Goal: Task Accomplishment & Management: Manage account settings

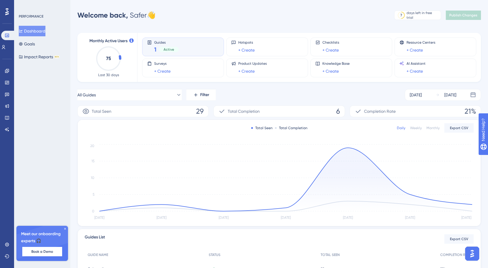
click at [186, 46] on div "Guides 1 Active" at bounding box center [183, 46] width 72 height 13
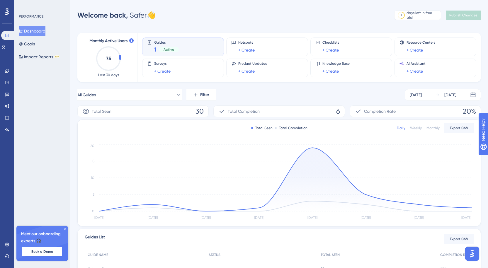
click at [66, 229] on icon at bounding box center [65, 229] width 4 height 4
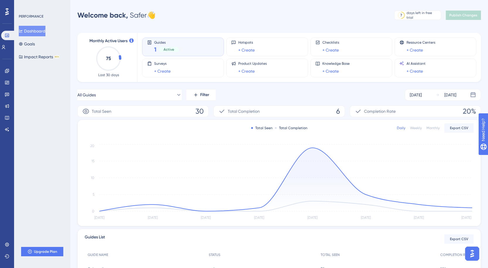
click at [193, 46] on div "Guides 1 Active" at bounding box center [183, 46] width 72 height 13
click at [179, 45] on div "Guides 1 Active" at bounding box center [183, 46] width 72 height 13
click at [184, 46] on div "Guides 1 Active" at bounding box center [183, 46] width 72 height 13
click at [7, 14] on icon at bounding box center [7, 11] width 4 height 7
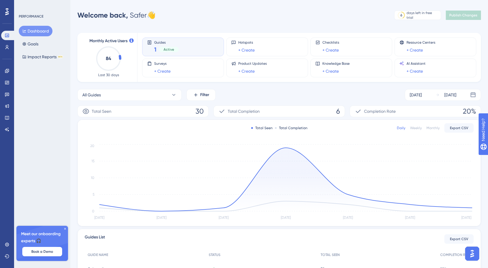
click at [192, 52] on div "Guides 1 Active" at bounding box center [183, 46] width 72 height 13
click at [161, 50] on div "Active" at bounding box center [169, 49] width 20 height 5
click at [184, 48] on div "Guides 1 Active" at bounding box center [183, 46] width 72 height 13
click at [172, 48] on span "Active" at bounding box center [169, 49] width 11 height 5
click at [175, 95] on icon at bounding box center [174, 95] width 6 height 6
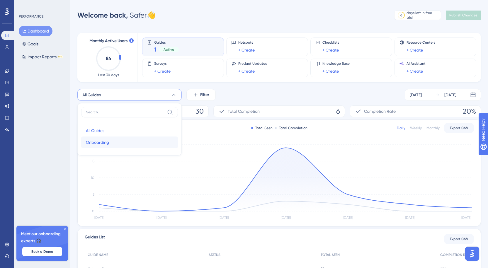
click at [106, 140] on span "Onboarding" at bounding box center [97, 142] width 23 height 7
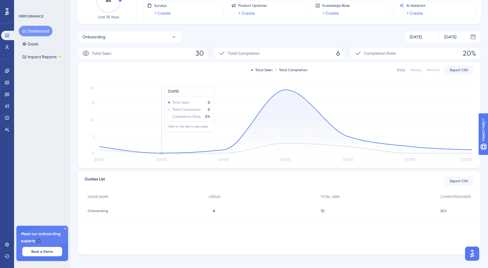
scroll to position [63, 0]
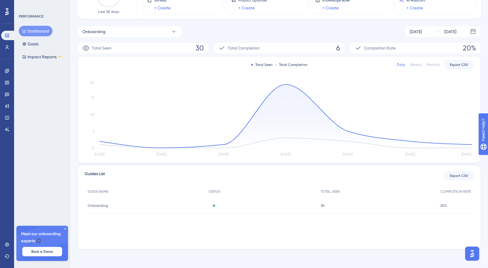
click at [100, 207] on span "Onboarding" at bounding box center [98, 205] width 21 height 5
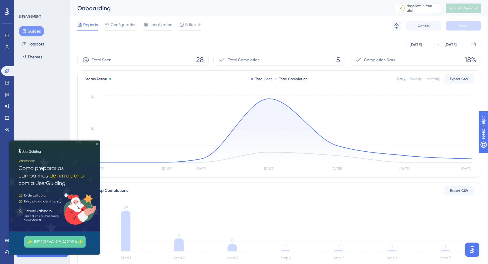
click at [96, 143] on icon "Close Preview" at bounding box center [97, 144] width 2 height 2
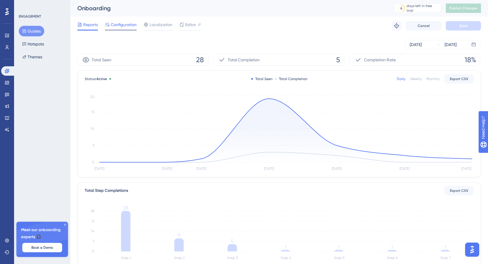
click at [122, 24] on span "Configuration" at bounding box center [124, 24] width 26 height 7
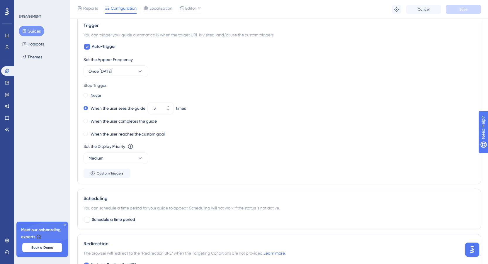
scroll to position [264, 0]
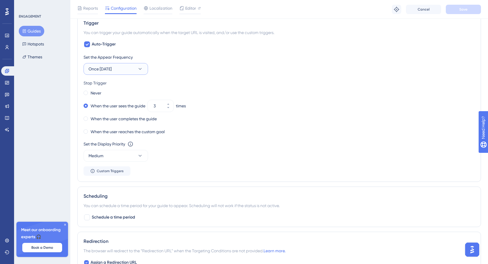
click at [140, 68] on icon at bounding box center [140, 69] width 6 height 6
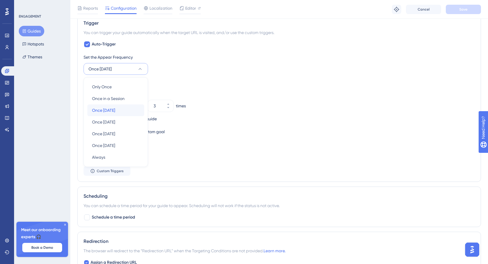
click at [122, 110] on div "Once [DATE] Once [DATE]" at bounding box center [115, 110] width 47 height 12
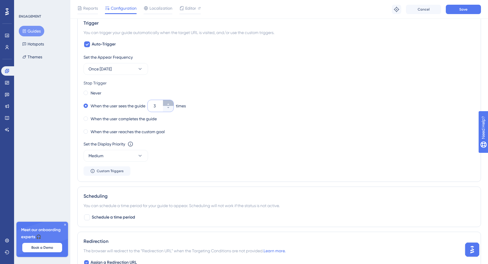
click at [168, 105] on icon at bounding box center [168, 104] width 4 height 4
click at [169, 105] on icon at bounding box center [168, 104] width 4 height 4
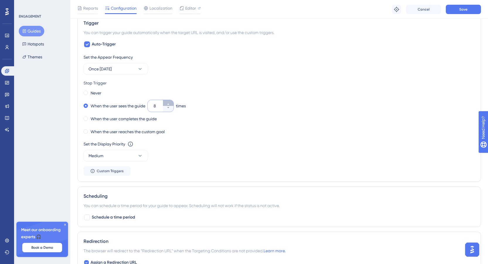
click at [169, 105] on icon at bounding box center [168, 104] width 4 height 4
click at [169, 104] on icon at bounding box center [168, 103] width 2 height 1
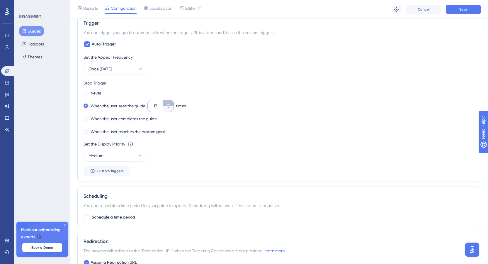
click at [169, 104] on icon at bounding box center [168, 103] width 2 height 1
type input "15"
click at [469, 9] on button "Save" at bounding box center [463, 9] width 35 height 9
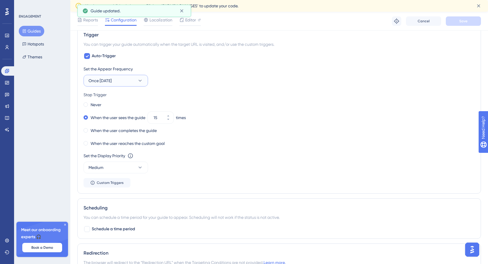
click at [140, 80] on icon at bounding box center [140, 81] width 6 height 6
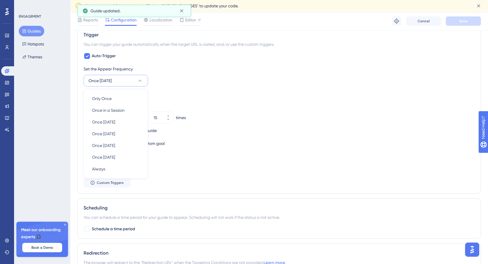
scroll to position [266, 0]
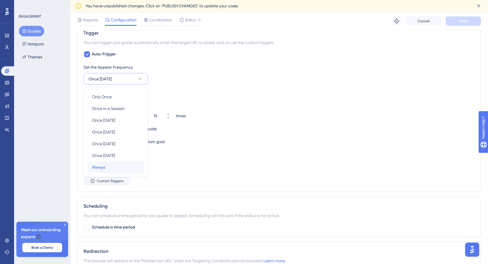
click at [121, 166] on div "Always Always" at bounding box center [115, 167] width 47 height 12
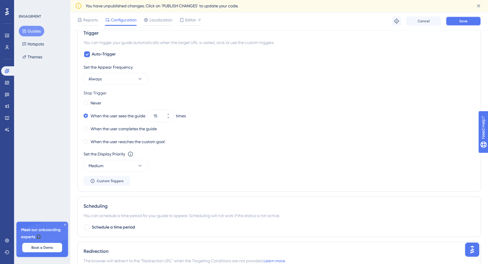
click at [465, 19] on span "Save" at bounding box center [463, 21] width 8 height 5
click at [477, 6] on icon at bounding box center [479, 6] width 6 height 6
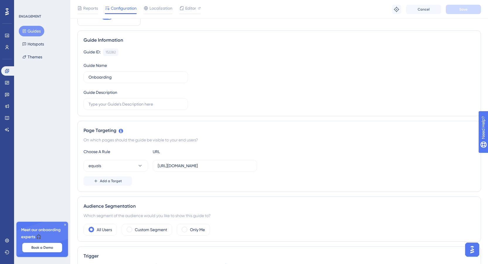
scroll to position [0, 0]
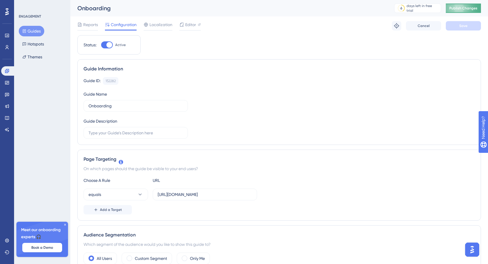
click at [472, 8] on span "Publish Changes" at bounding box center [463, 8] width 28 height 5
